Goal: Task Accomplishment & Management: Complete application form

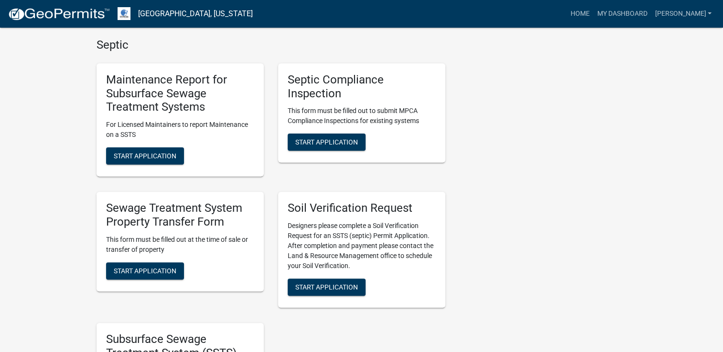
scroll to position [287, 0]
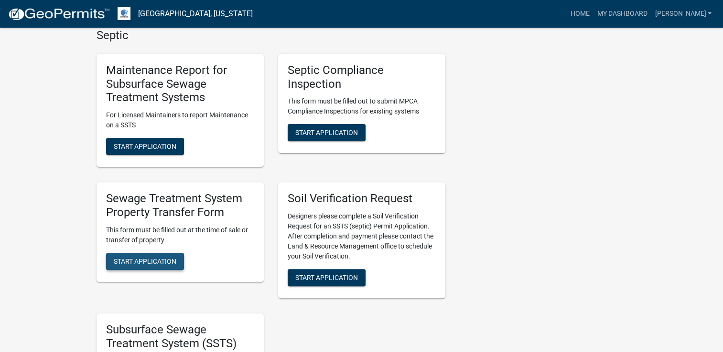
click at [128, 260] on span "Start Application" at bounding box center [145, 261] width 63 height 8
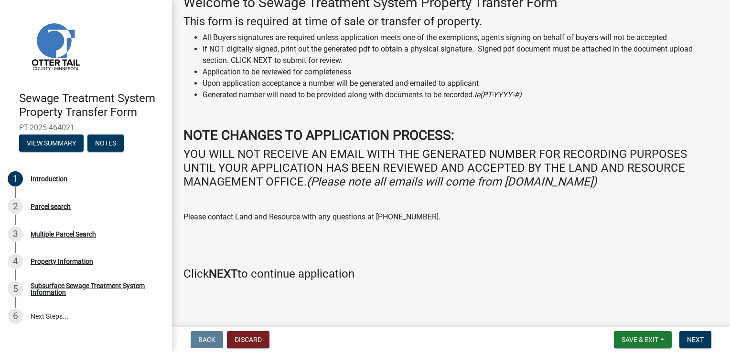
scroll to position [61, 0]
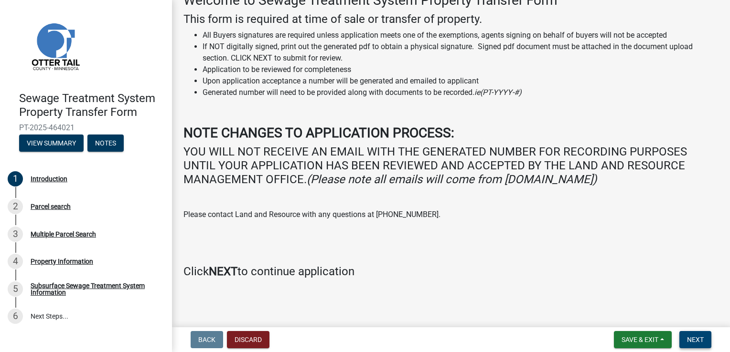
click at [696, 340] on span "Next" at bounding box center [695, 340] width 17 height 8
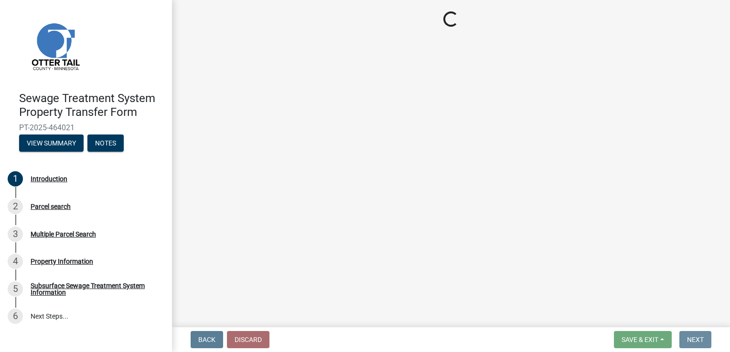
scroll to position [0, 0]
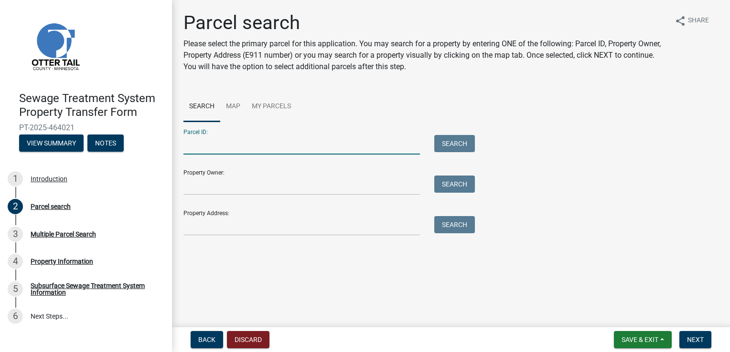
click at [195, 146] on input "Parcel ID:" at bounding box center [301, 145] width 236 height 20
type input "68000990056000"
type input "[PERSON_NAME]"
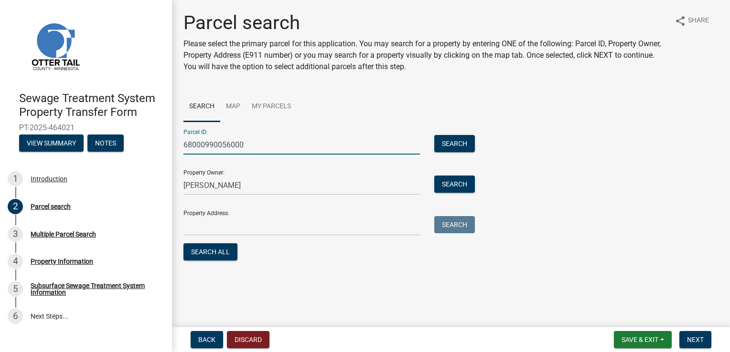
click at [246, 145] on input "68000990056000" at bounding box center [301, 145] width 236 height 20
type input "68000500001000"
click at [454, 144] on button "Search" at bounding box center [454, 143] width 41 height 17
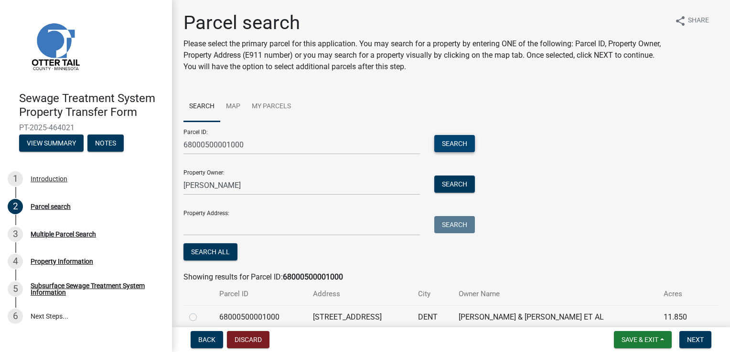
scroll to position [42, 0]
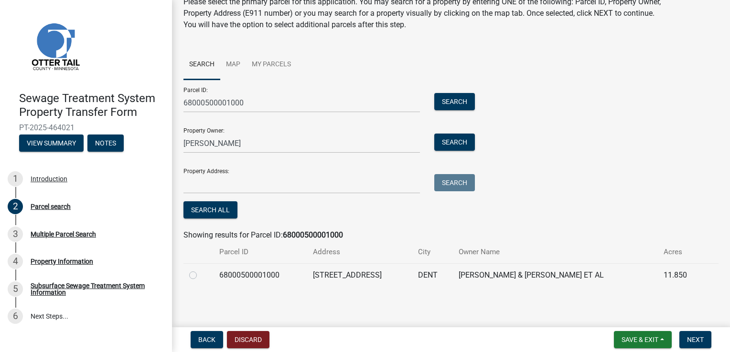
click at [201, 270] on label at bounding box center [201, 270] width 0 height 0
click at [201, 276] on input "radio" at bounding box center [204, 273] width 6 height 6
radio input "true"
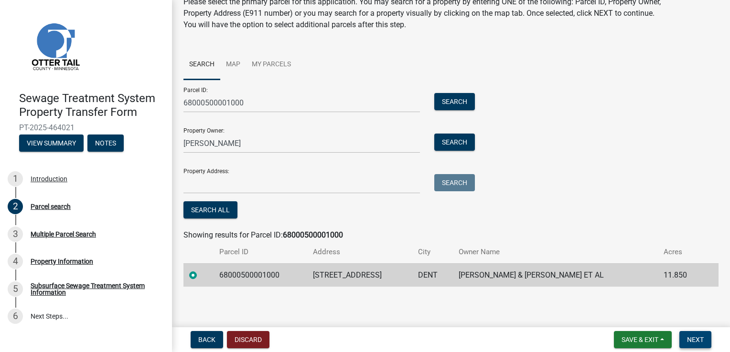
click at [701, 342] on span "Next" at bounding box center [695, 340] width 17 height 8
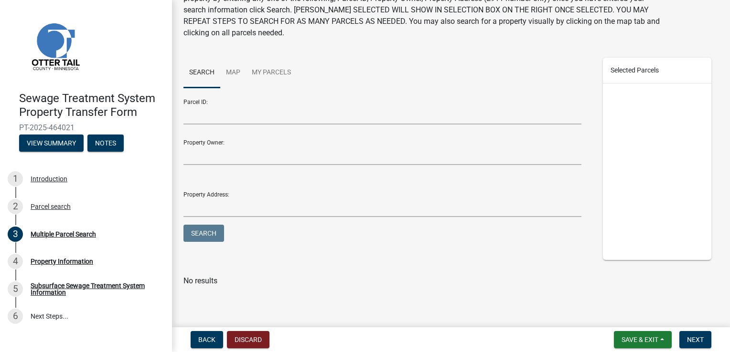
scroll to position [0, 0]
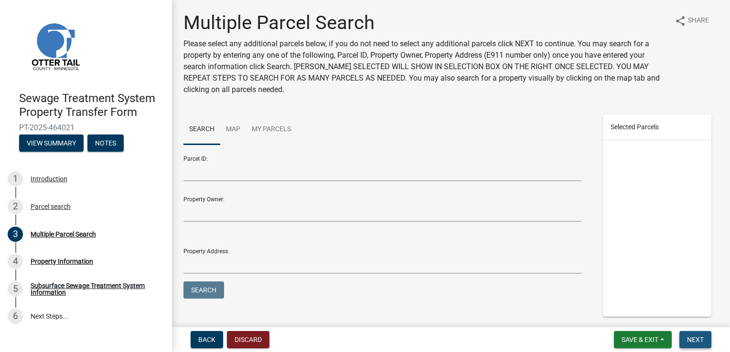
click at [693, 342] on span "Next" at bounding box center [695, 340] width 17 height 8
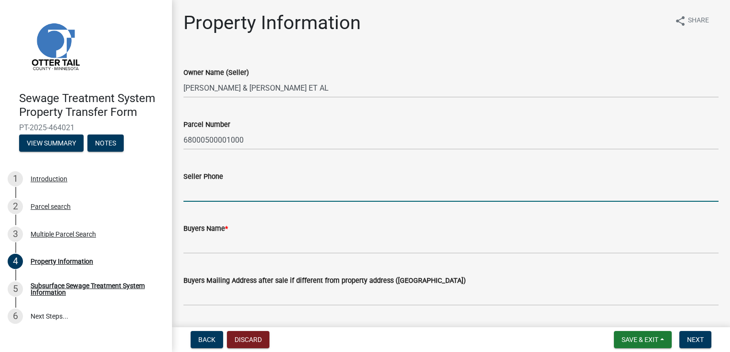
click at [192, 198] on input "Seller Phone" at bounding box center [450, 192] width 535 height 20
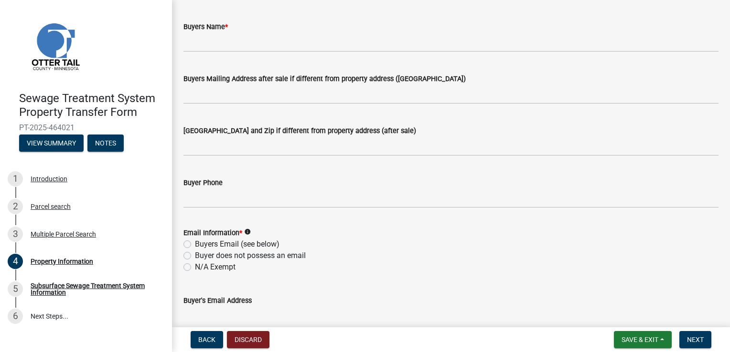
scroll to position [143, 0]
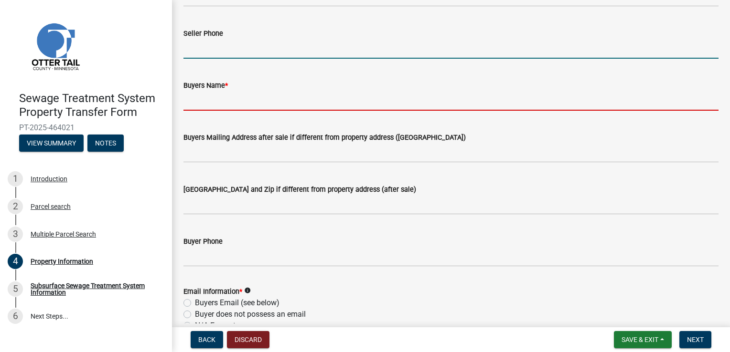
click at [203, 101] on input "Buyers Name *" at bounding box center [450, 101] width 535 height 20
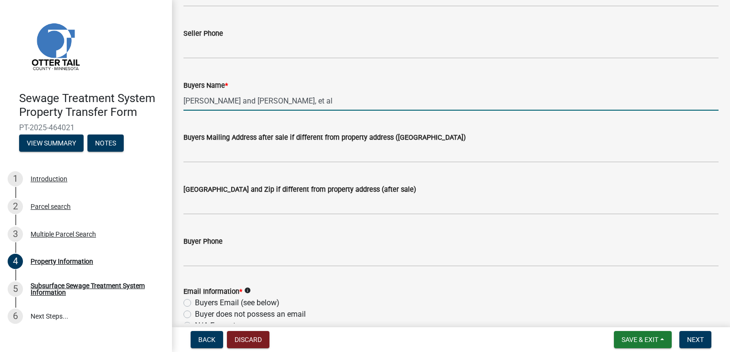
type input "[PERSON_NAME] and [PERSON_NAME], et al"
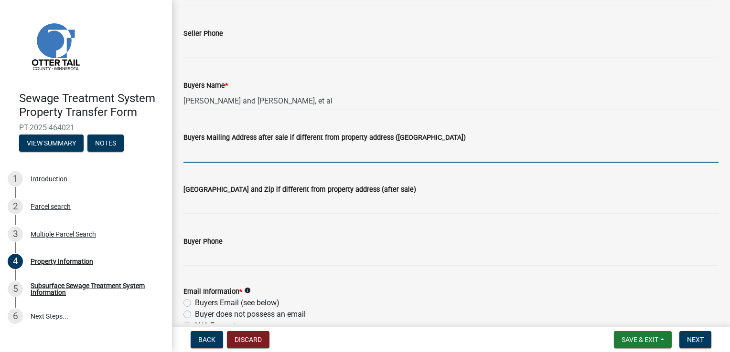
click at [202, 152] on input "Buyers Mailing Address after sale if different from property address ([GEOGRAPH…" at bounding box center [450, 153] width 535 height 20
type input "PO Box 184"
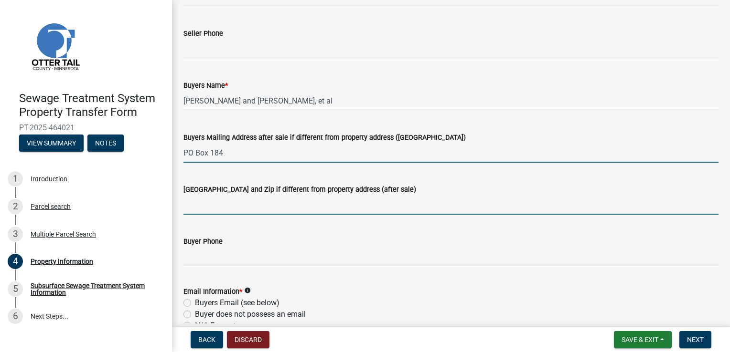
type input "Dent MN 56573"
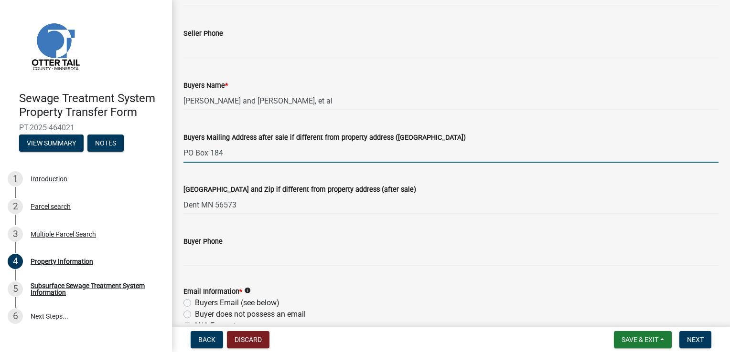
type input "[PERSON_NAME][EMAIL_ADDRESS][PERSON_NAME][DOMAIN_NAME]"
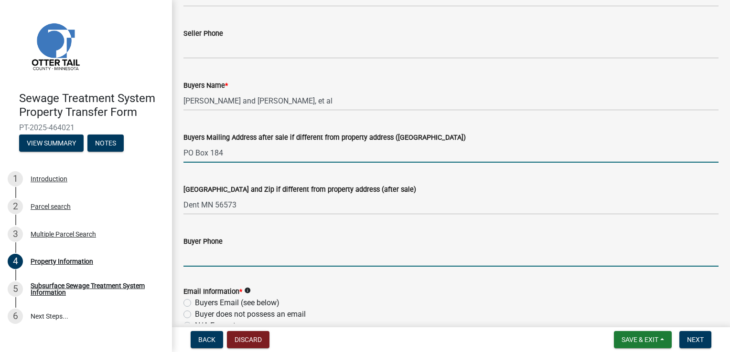
click at [202, 255] on input "Buyer Phone" at bounding box center [450, 257] width 535 height 20
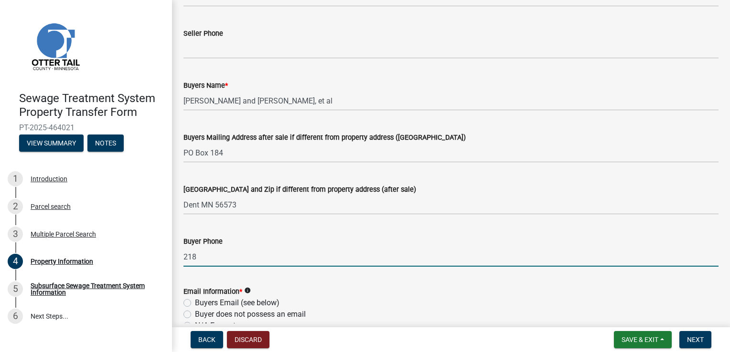
type input "[PHONE_NUMBER]"
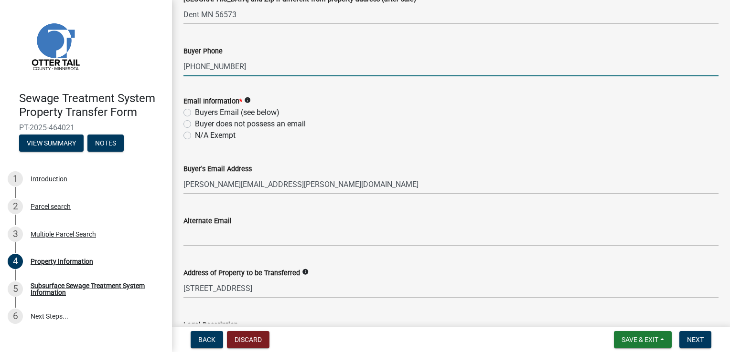
scroll to position [382, 0]
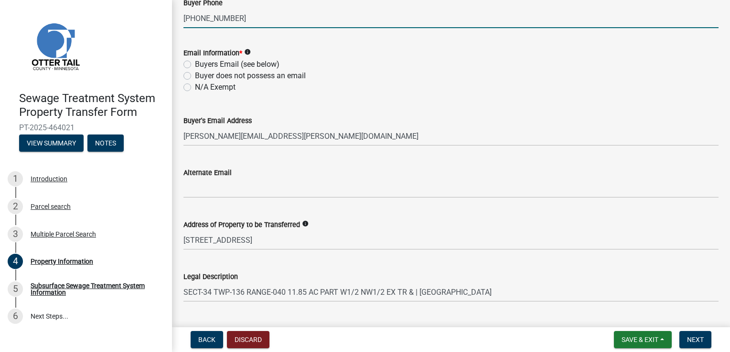
drag, startPoint x: 189, startPoint y: 64, endPoint x: 223, endPoint y: 66, distance: 34.0
click at [195, 64] on label "Buyers Email (see below)" at bounding box center [237, 64] width 85 height 11
click at [195, 64] on input "Buyers Email (see below)" at bounding box center [198, 62] width 6 height 6
radio input "true"
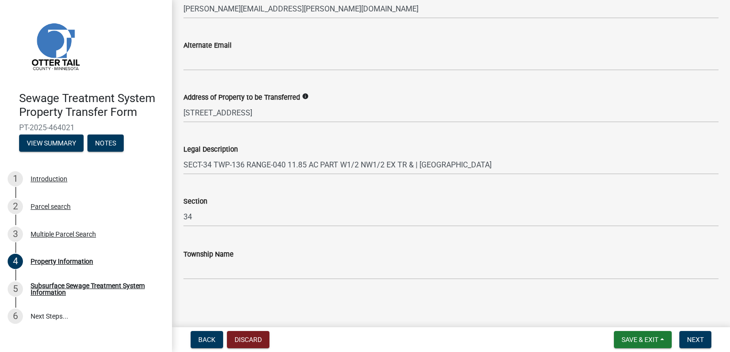
scroll to position [510, 0]
click at [702, 340] on span "Next" at bounding box center [695, 340] width 17 height 8
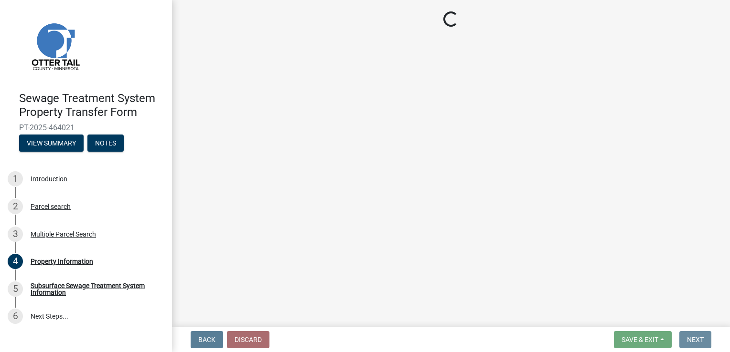
scroll to position [0, 0]
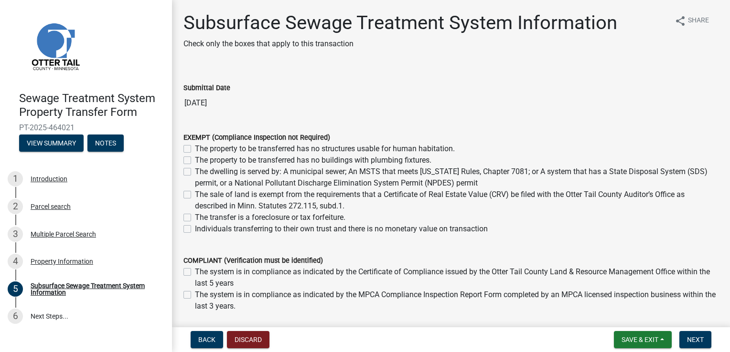
click at [195, 171] on label "The dwelling is served by: A municipal sewer; An MSTS that meets [US_STATE] Rul…" at bounding box center [456, 177] width 523 height 23
click at [195, 171] on input "The dwelling is served by: A municipal sewer; An MSTS that meets [US_STATE] Rul…" at bounding box center [198, 169] width 6 height 6
checkbox input "true"
checkbox input "false"
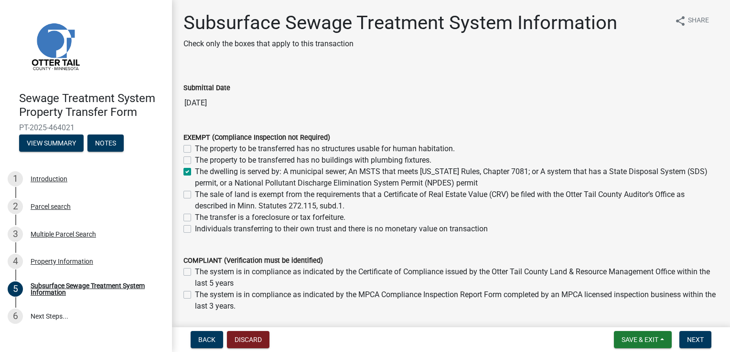
checkbox input "true"
checkbox input "false"
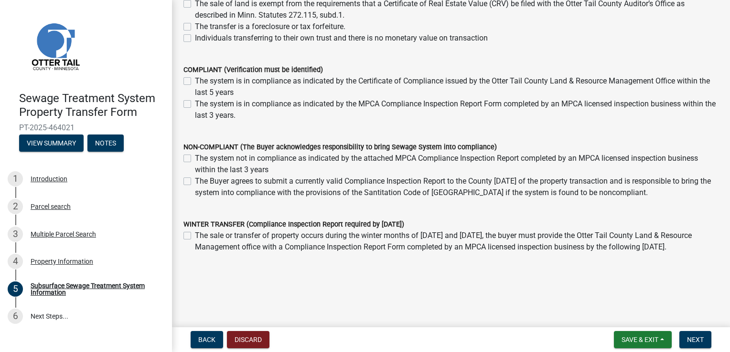
scroll to position [196, 0]
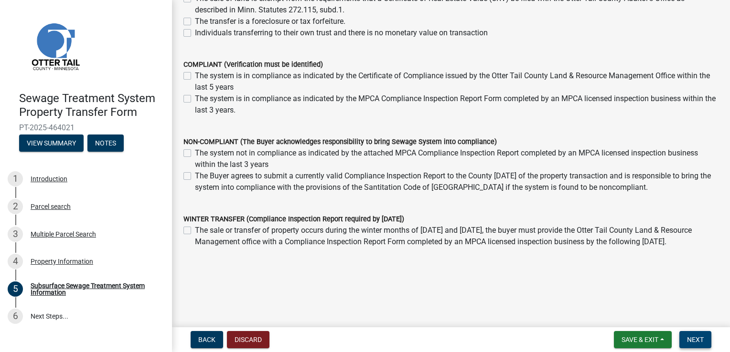
click at [700, 343] on span "Next" at bounding box center [695, 340] width 17 height 8
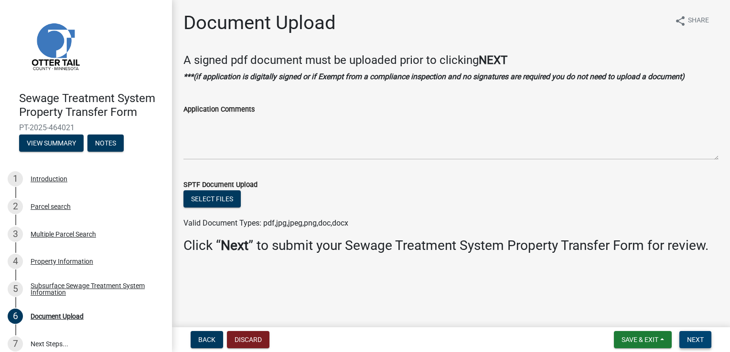
click at [709, 344] on button "Next" at bounding box center [695, 339] width 32 height 17
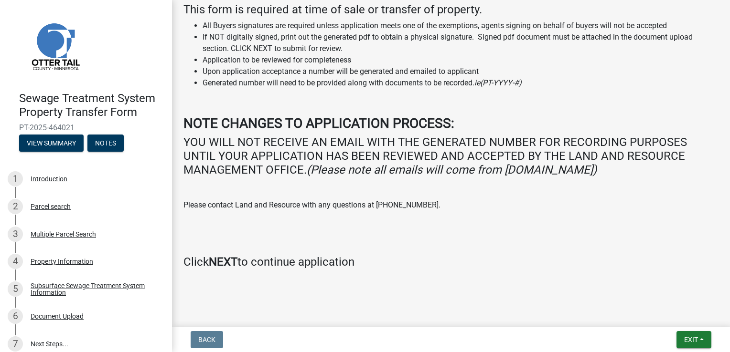
scroll to position [163, 0]
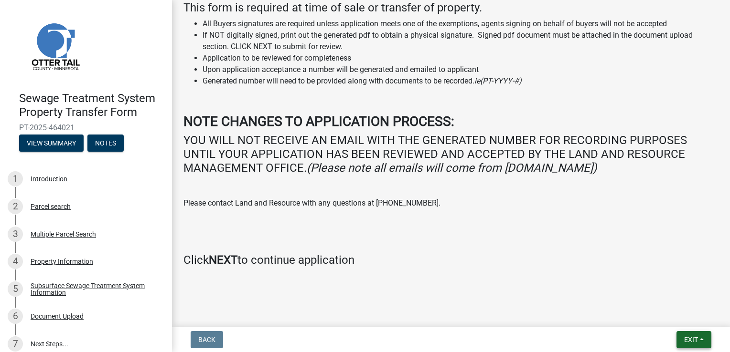
click at [688, 339] on span "Exit" at bounding box center [691, 340] width 14 height 8
click at [659, 323] on button "Save & Exit" at bounding box center [673, 315] width 76 height 23
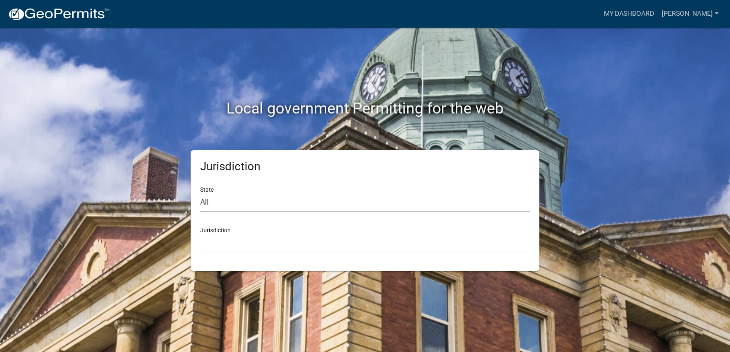
drag, startPoint x: 256, startPoint y: 88, endPoint x: 226, endPoint y: 73, distance: 33.5
click at [256, 87] on div "Local government Permitting for the web" at bounding box center [365, 89] width 544 height 122
